Goal: Book appointment/travel/reservation

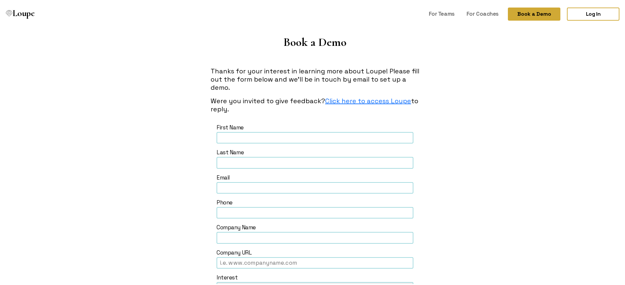
click at [529, 13] on button "Book a Demo" at bounding box center [534, 13] width 52 height 13
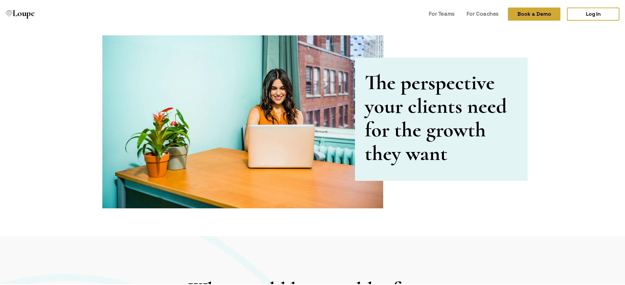
click at [529, 13] on button "Book a Demo" at bounding box center [534, 13] width 52 height 13
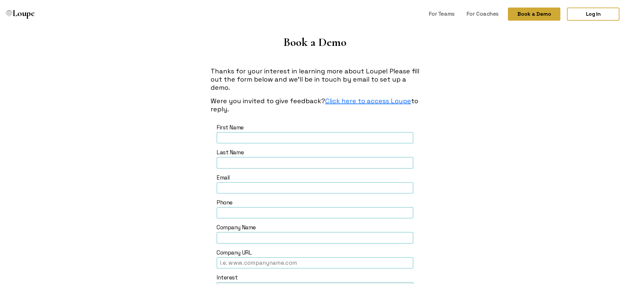
click at [529, 13] on button "Book a Demo" at bounding box center [534, 13] width 52 height 13
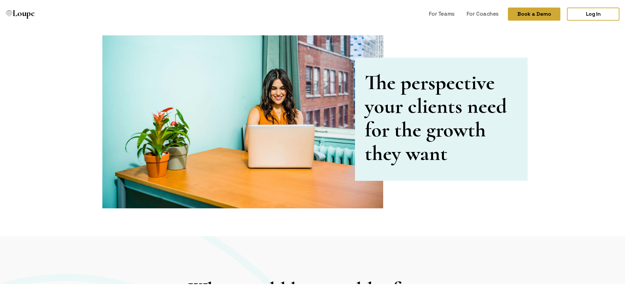
click at [529, 13] on button "Book a Demo" at bounding box center [534, 13] width 52 height 13
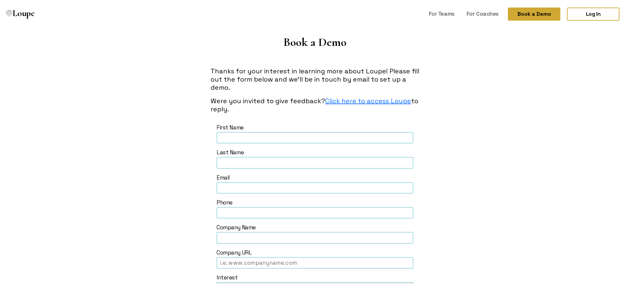
click at [529, 13] on button "Book a Demo" at bounding box center [534, 13] width 52 height 13
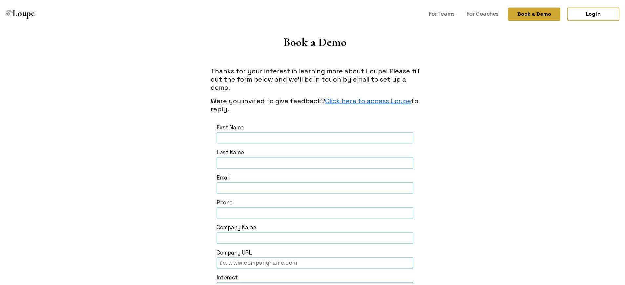
click at [529, 13] on button "Book a Demo" at bounding box center [534, 13] width 52 height 13
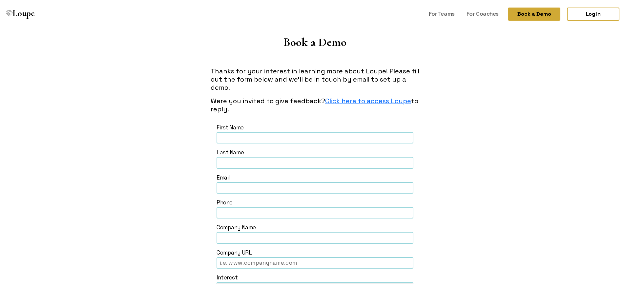
click at [529, 13] on button "Book a Demo" at bounding box center [534, 13] width 52 height 13
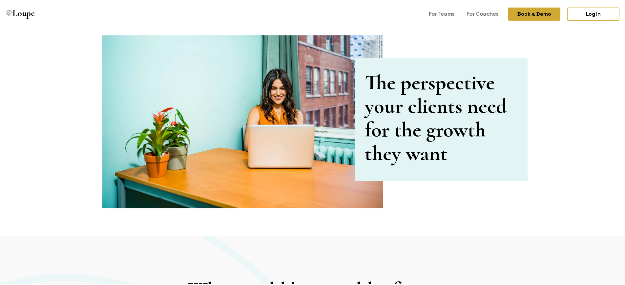
click at [529, 13] on button "Book a Demo" at bounding box center [534, 13] width 52 height 13
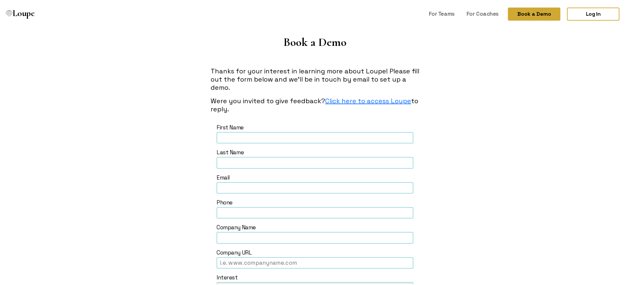
click at [529, 13] on button "Book a Demo" at bounding box center [534, 13] width 52 height 13
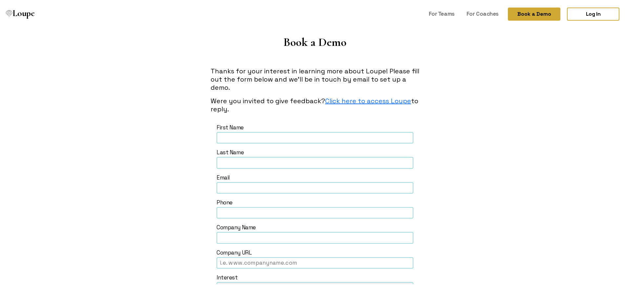
click at [529, 13] on button "Book a Demo" at bounding box center [534, 13] width 52 height 13
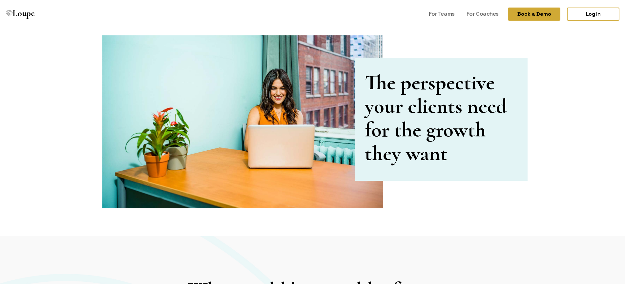
click at [529, 13] on button "Book a Demo" at bounding box center [534, 13] width 52 height 13
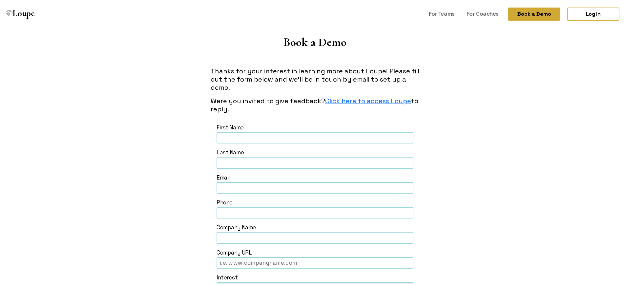
click at [529, 13] on button "Book a Demo" at bounding box center [534, 13] width 52 height 13
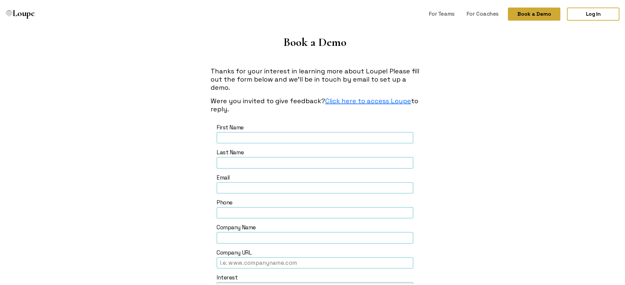
click at [529, 13] on button "Book a Demo" at bounding box center [534, 13] width 52 height 13
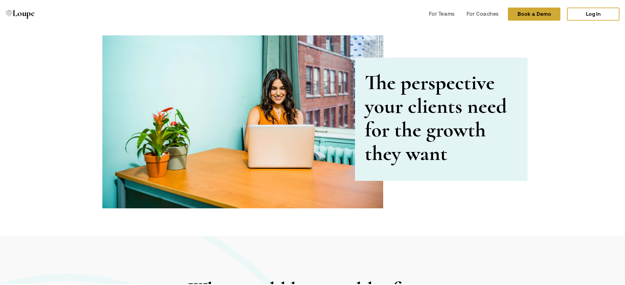
click at [529, 13] on button "Book a Demo" at bounding box center [534, 13] width 52 height 13
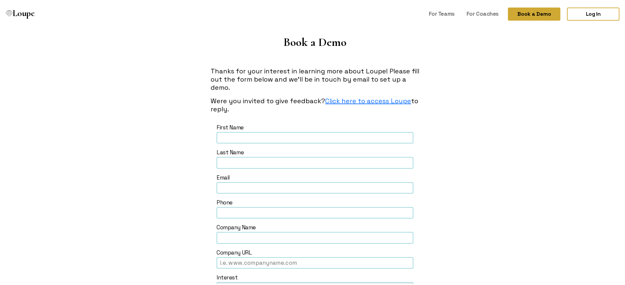
click at [529, 13] on button "Book a Demo" at bounding box center [534, 13] width 52 height 13
